Goal: Transaction & Acquisition: Purchase product/service

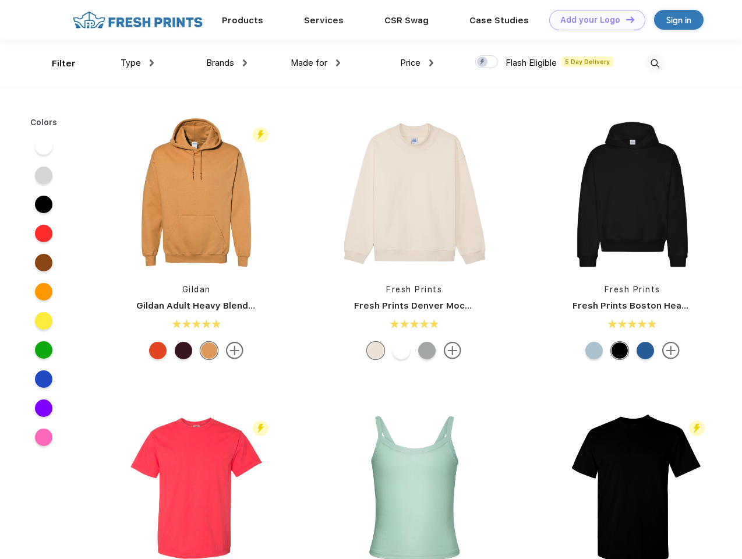
scroll to position [1, 0]
click at [593, 20] on link "Add your Logo Design Tool" at bounding box center [597, 20] width 96 height 20
click at [0, 0] on div "Design Tool" at bounding box center [0, 0] width 0 height 0
click at [625, 19] on link "Add your Logo Design Tool" at bounding box center [597, 20] width 96 height 20
click at [56, 63] on div "Filter" at bounding box center [64, 63] width 24 height 13
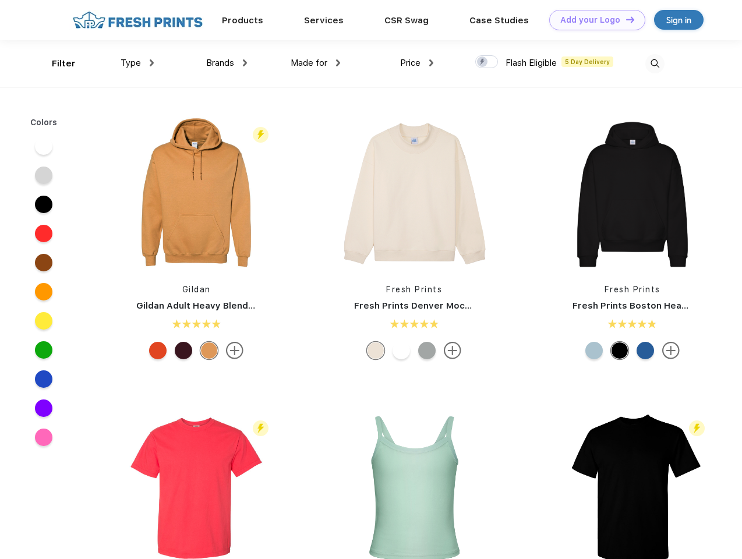
click at [137, 63] on span "Type" at bounding box center [131, 63] width 20 height 10
click at [227, 63] on span "Brands" at bounding box center [220, 63] width 28 height 10
click at [316, 63] on span "Made for" at bounding box center [309, 63] width 37 height 10
click at [417, 63] on span "Price" at bounding box center [410, 63] width 20 height 10
click at [487, 62] on div at bounding box center [486, 61] width 23 height 13
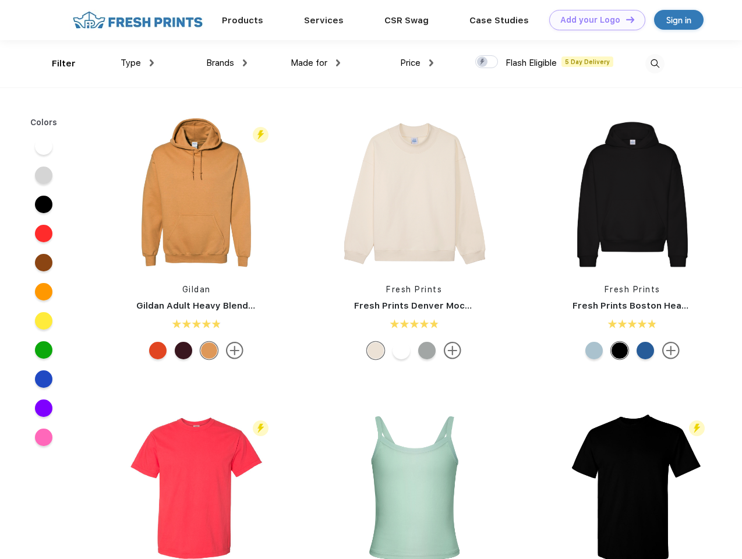
click at [483, 62] on input "checkbox" at bounding box center [479, 59] width 8 height 8
click at [654, 63] on img at bounding box center [654, 63] width 19 height 19
